Goal: Information Seeking & Learning: Learn about a topic

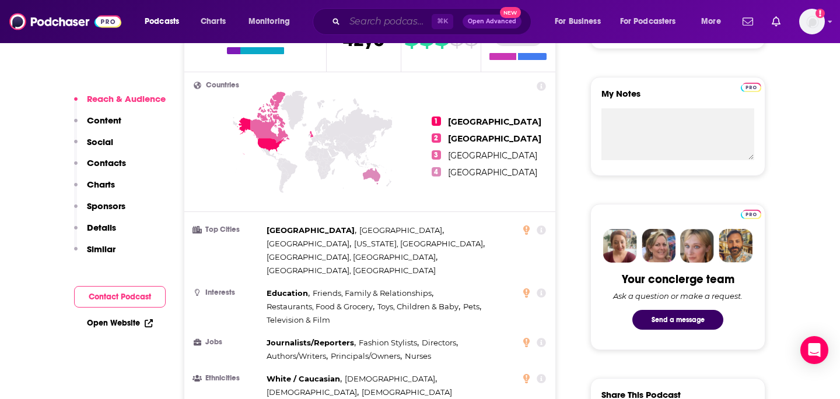
click at [371, 23] on input "Search podcasts, credits, & more..." at bounding box center [388, 21] width 87 height 19
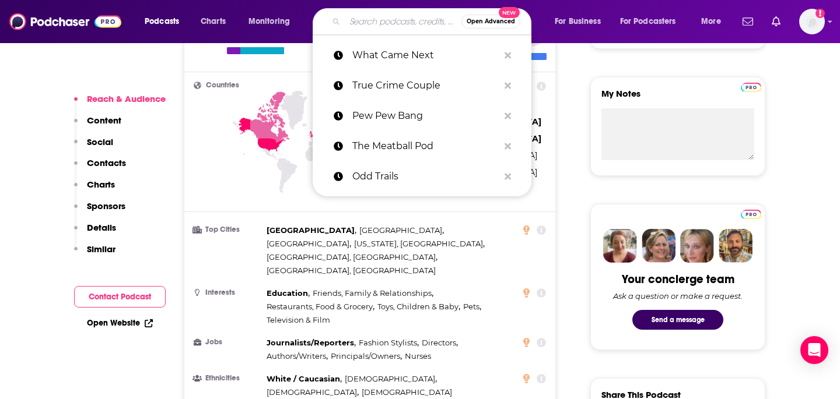
paste input "Conspirituality"
type input "Conspirituality"
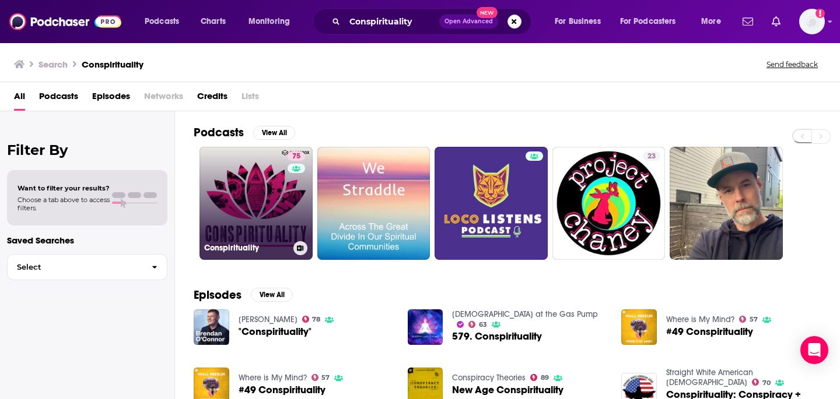
scroll to position [1, 0]
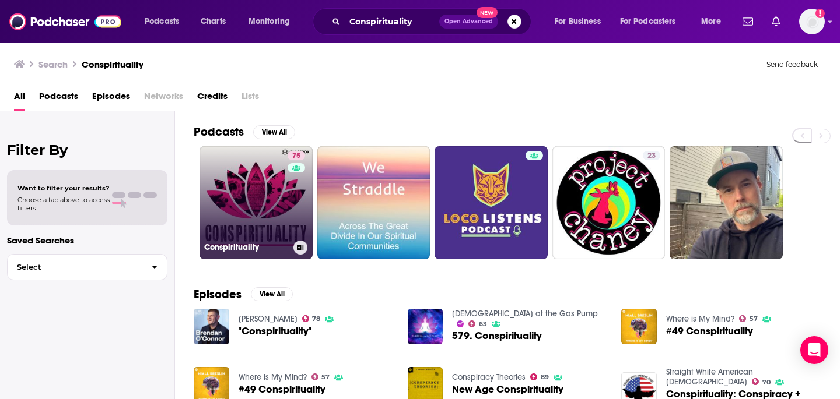
click at [252, 211] on link "75 Conspirituality" at bounding box center [255, 202] width 113 height 113
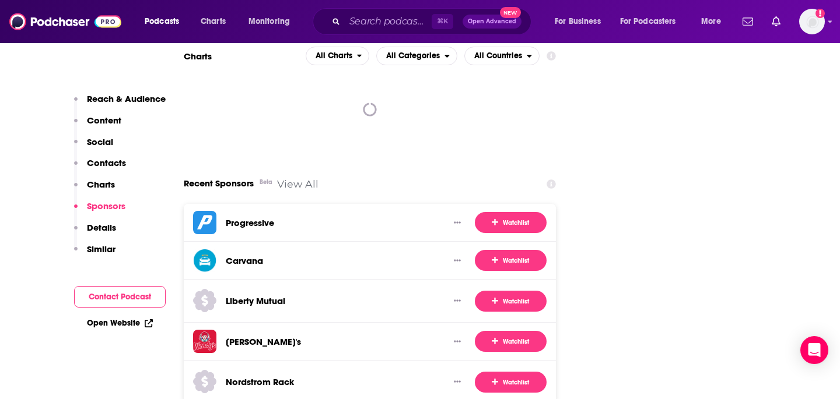
scroll to position [1488, 0]
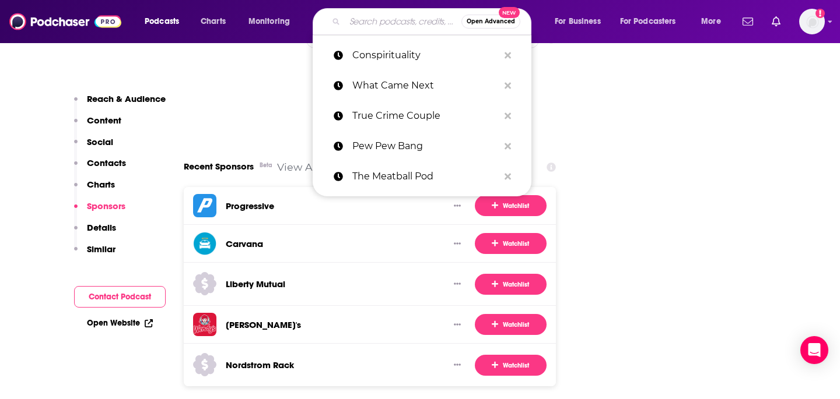
click at [387, 17] on input "Search podcasts, credits, & more..." at bounding box center [403, 21] width 117 height 19
paste input "The Anxious Achiever"
type input "The Anxious Achiever"
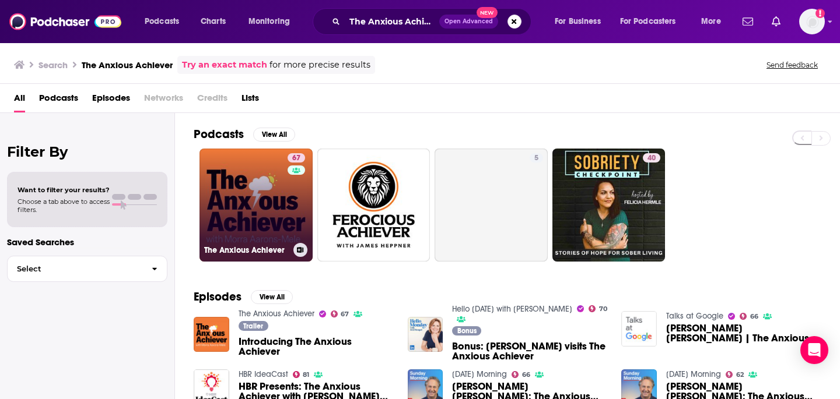
click at [247, 215] on link "67 The Anxious Achiever" at bounding box center [255, 205] width 113 height 113
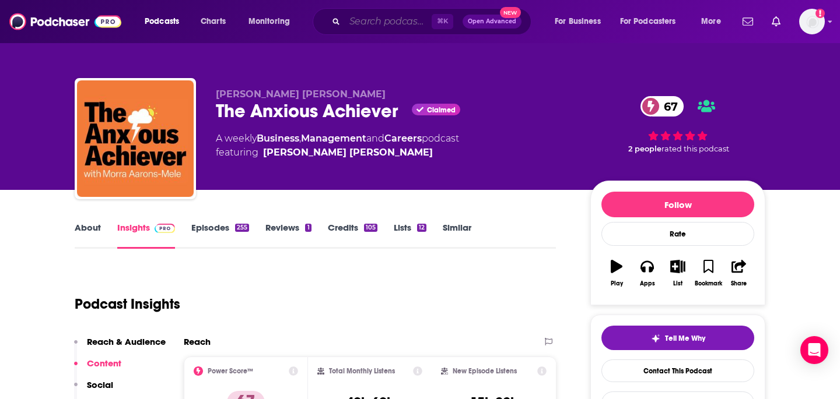
click at [365, 19] on input "Search podcasts, credits, & more..." at bounding box center [388, 21] width 87 height 19
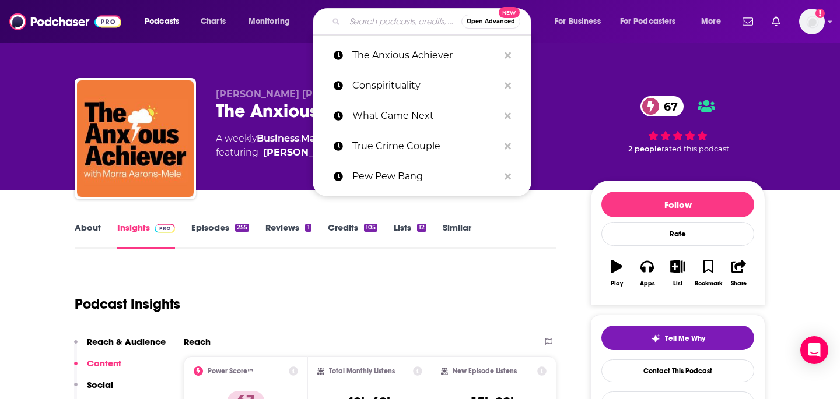
paste input "The [PERSON_NAME] Show"
type input "The [PERSON_NAME] Show"
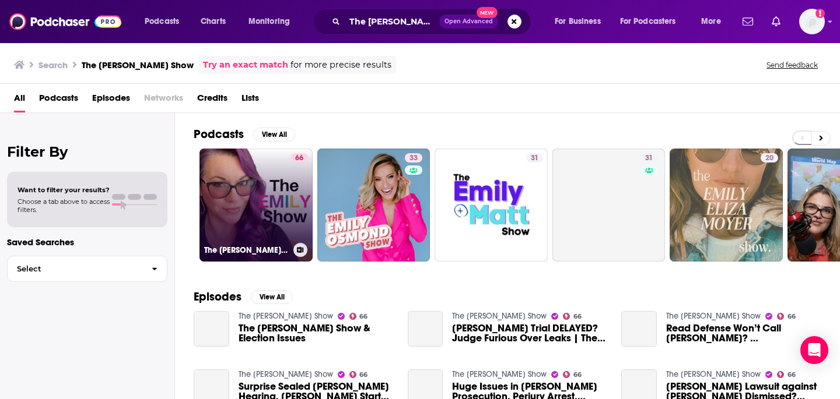
click at [282, 184] on link "66 The [PERSON_NAME] Show" at bounding box center [255, 205] width 113 height 113
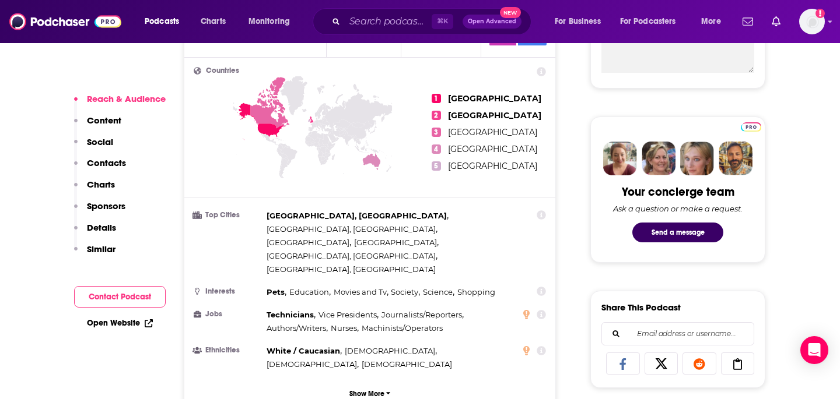
scroll to position [584, 0]
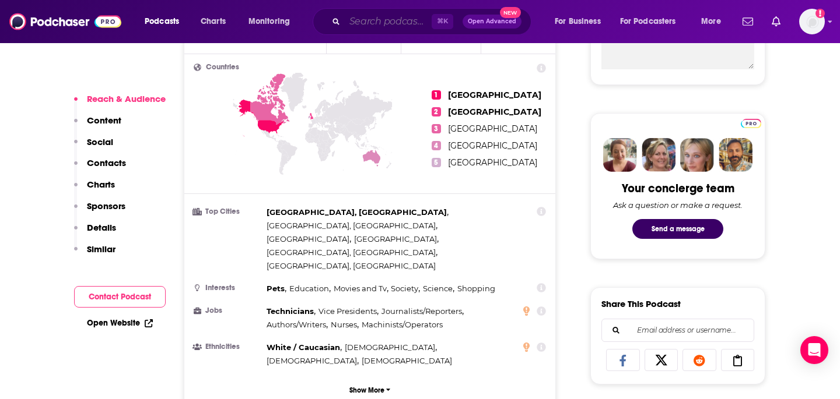
drag, startPoint x: 381, startPoint y: 16, endPoint x: 387, endPoint y: 19, distance: 6.5
click at [381, 16] on input "Search podcasts, credits, & more..." at bounding box center [388, 21] width 87 height 19
paste input "Girl Historians"
type input "Girl Historians"
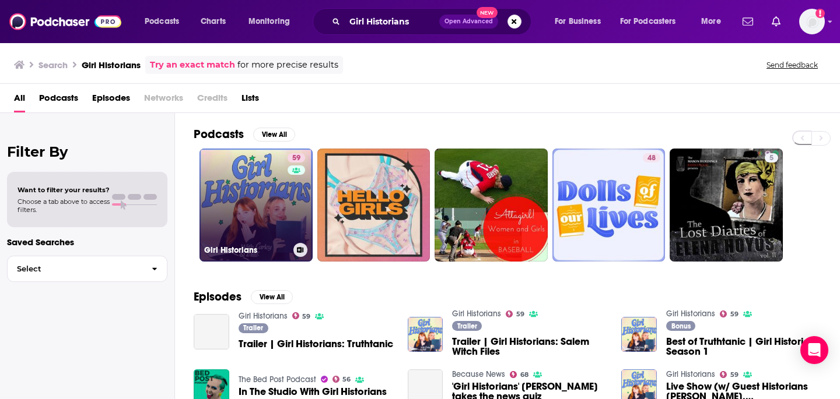
click at [234, 187] on link "59 Girl Historians" at bounding box center [255, 205] width 113 height 113
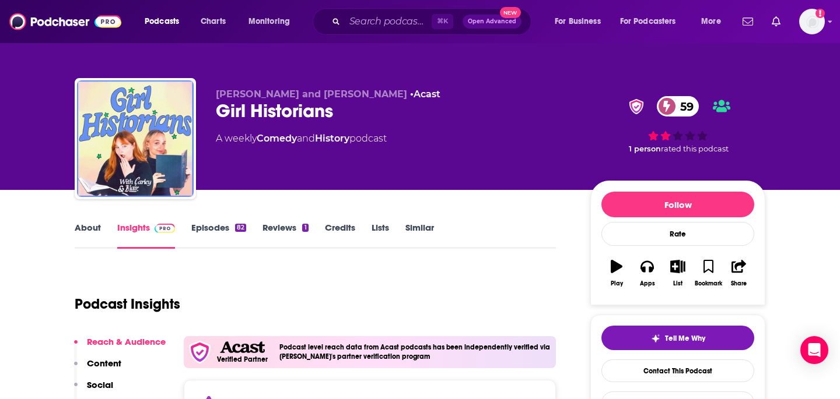
click at [335, 298] on div "Podcast Insights" at bounding box center [311, 297] width 472 height 59
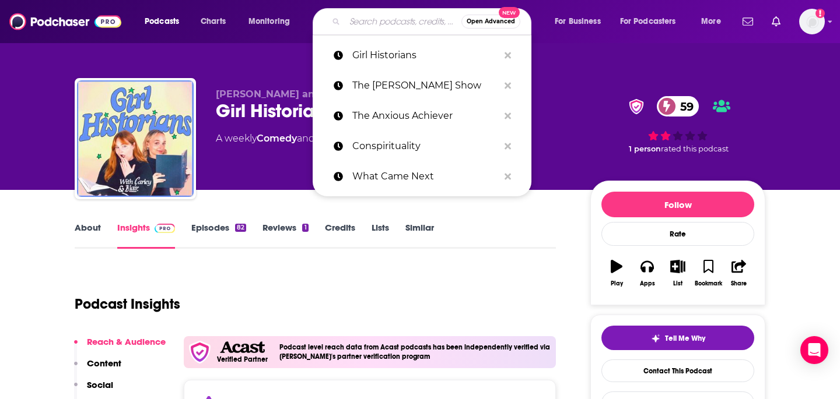
click at [353, 23] on input "Search podcasts, credits, & more..." at bounding box center [403, 21] width 117 height 19
paste input "Serial [PERSON_NAME]"
type input "Serial [PERSON_NAME]"
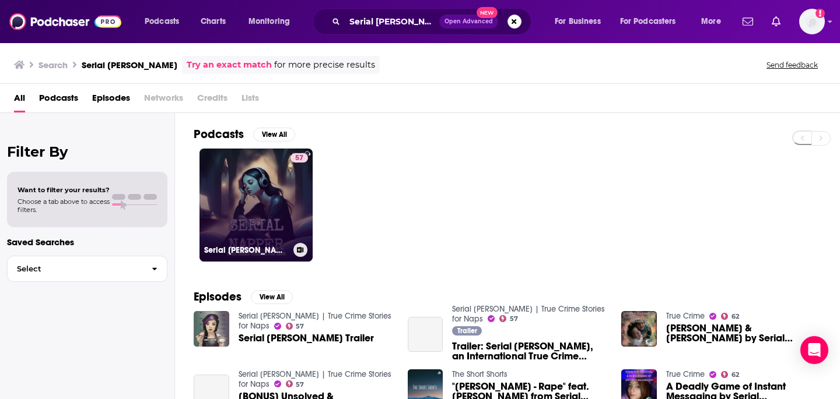
click at [245, 199] on link "57 Serial [PERSON_NAME] | True Crime Stories for Naps" at bounding box center [255, 205] width 113 height 113
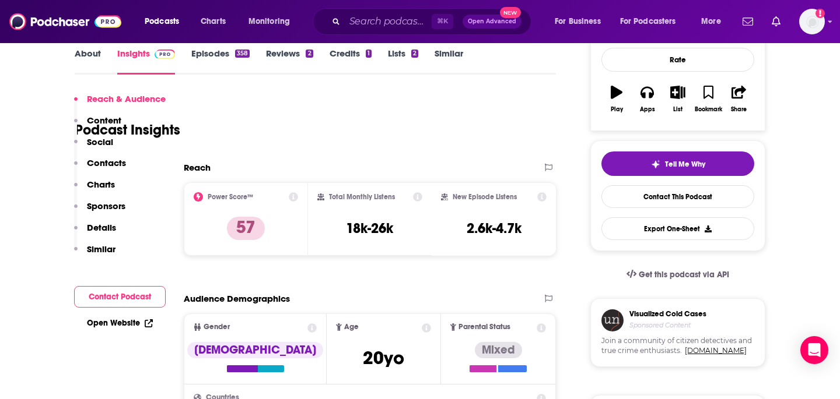
scroll to position [261, 0]
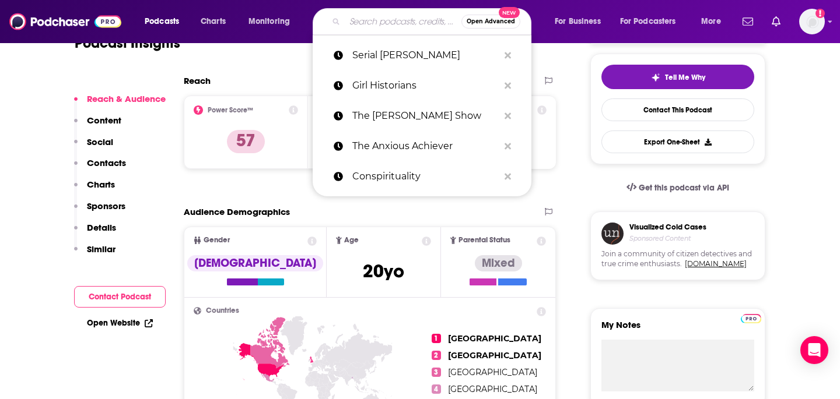
click at [374, 29] on input "Search podcasts, credits, & more..." at bounding box center [403, 21] width 117 height 19
paste input "Trailer Tales"
type input "Trailer Tales"
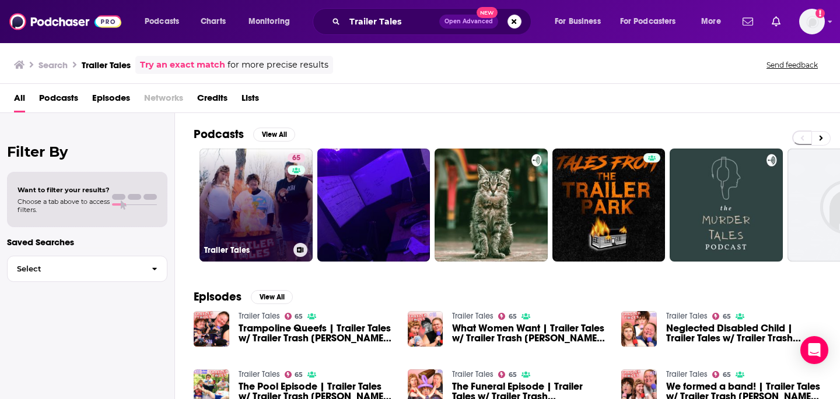
click at [257, 199] on link "65 Trailer Tales" at bounding box center [255, 205] width 113 height 113
